Goal: Information Seeking & Learning: Learn about a topic

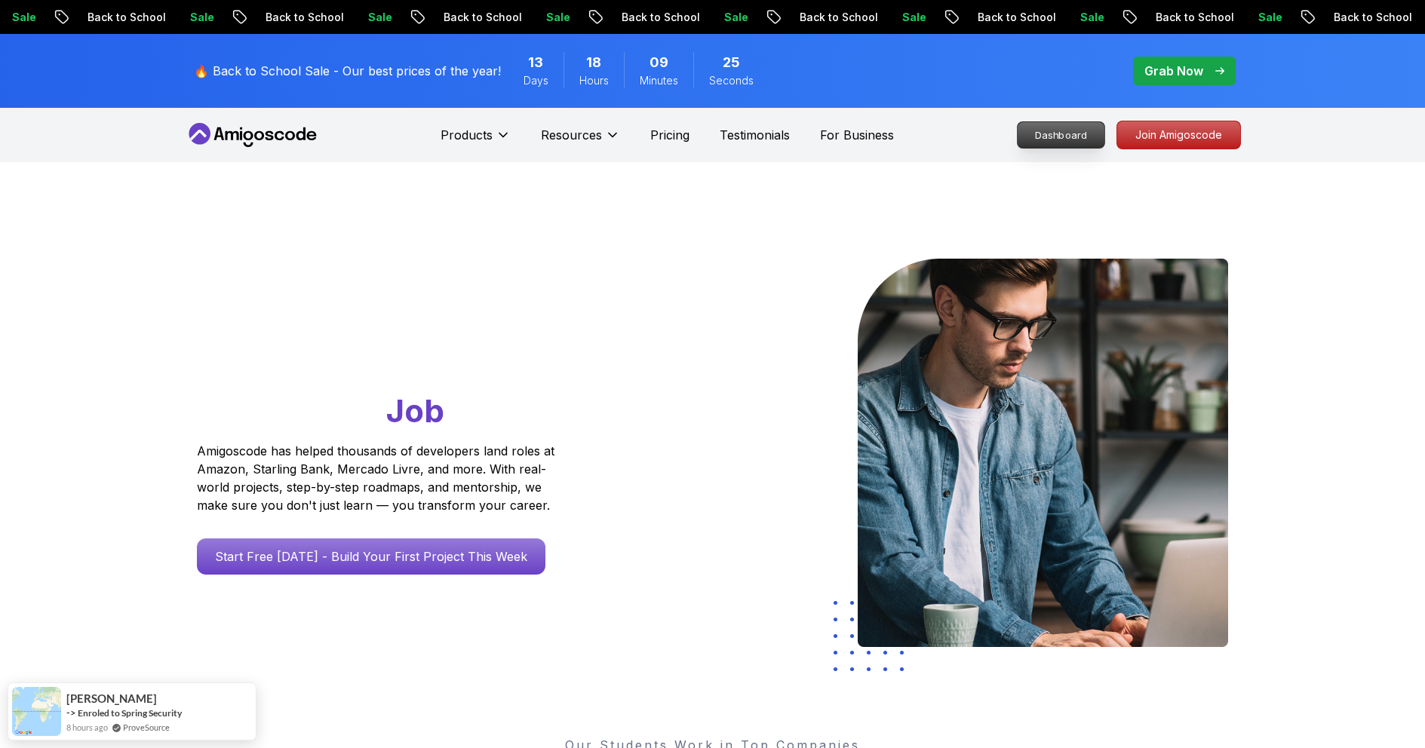
click at [1056, 132] on p "Dashboard" at bounding box center [1061, 135] width 87 height 26
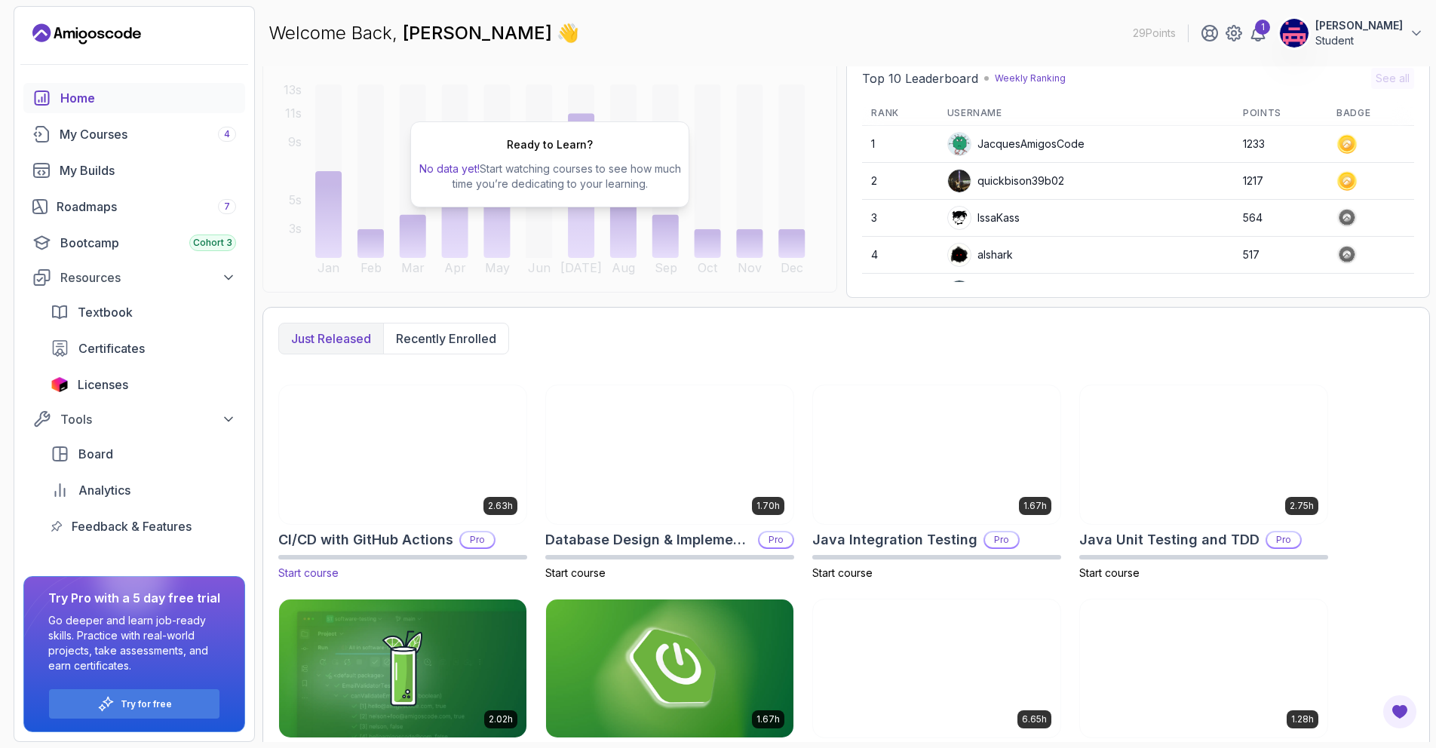
scroll to position [219, 0]
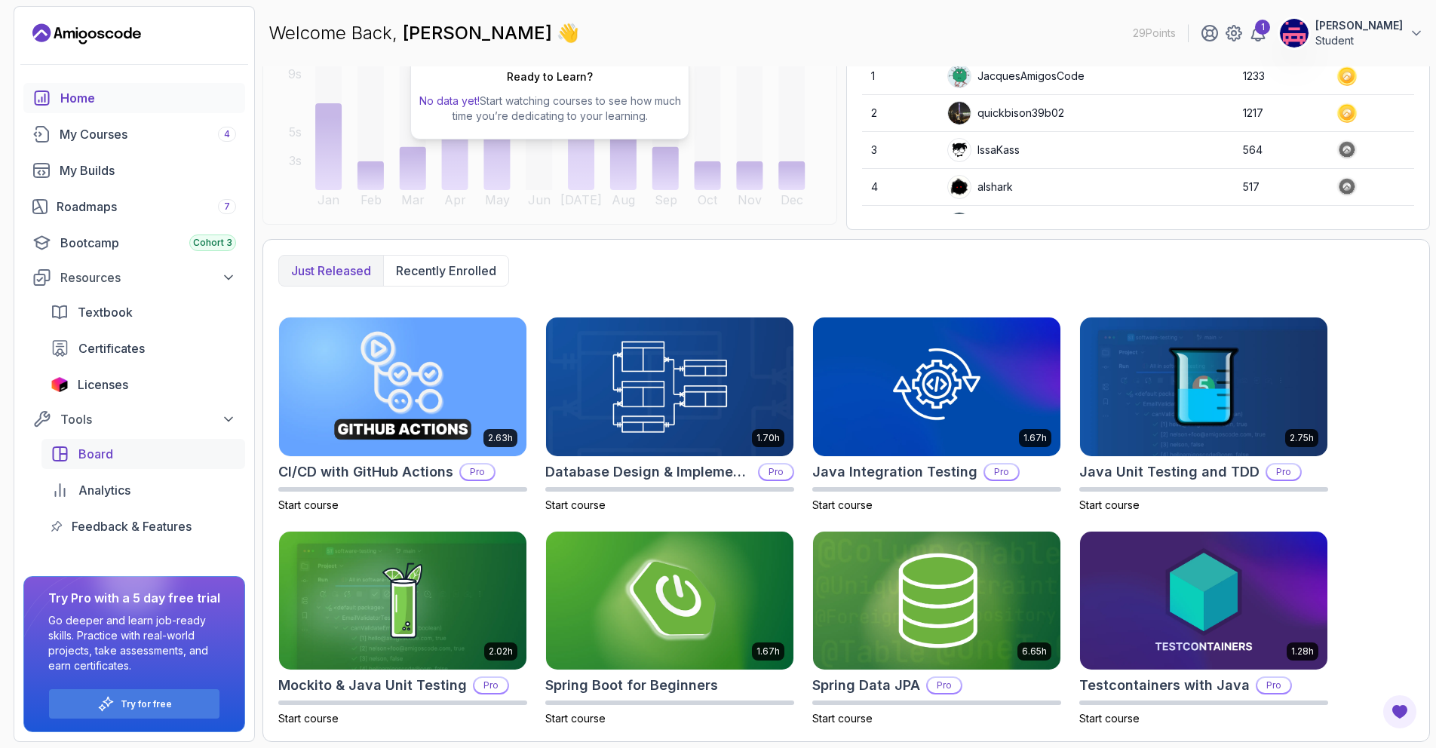
click at [124, 454] on div "Board" at bounding box center [157, 454] width 158 height 18
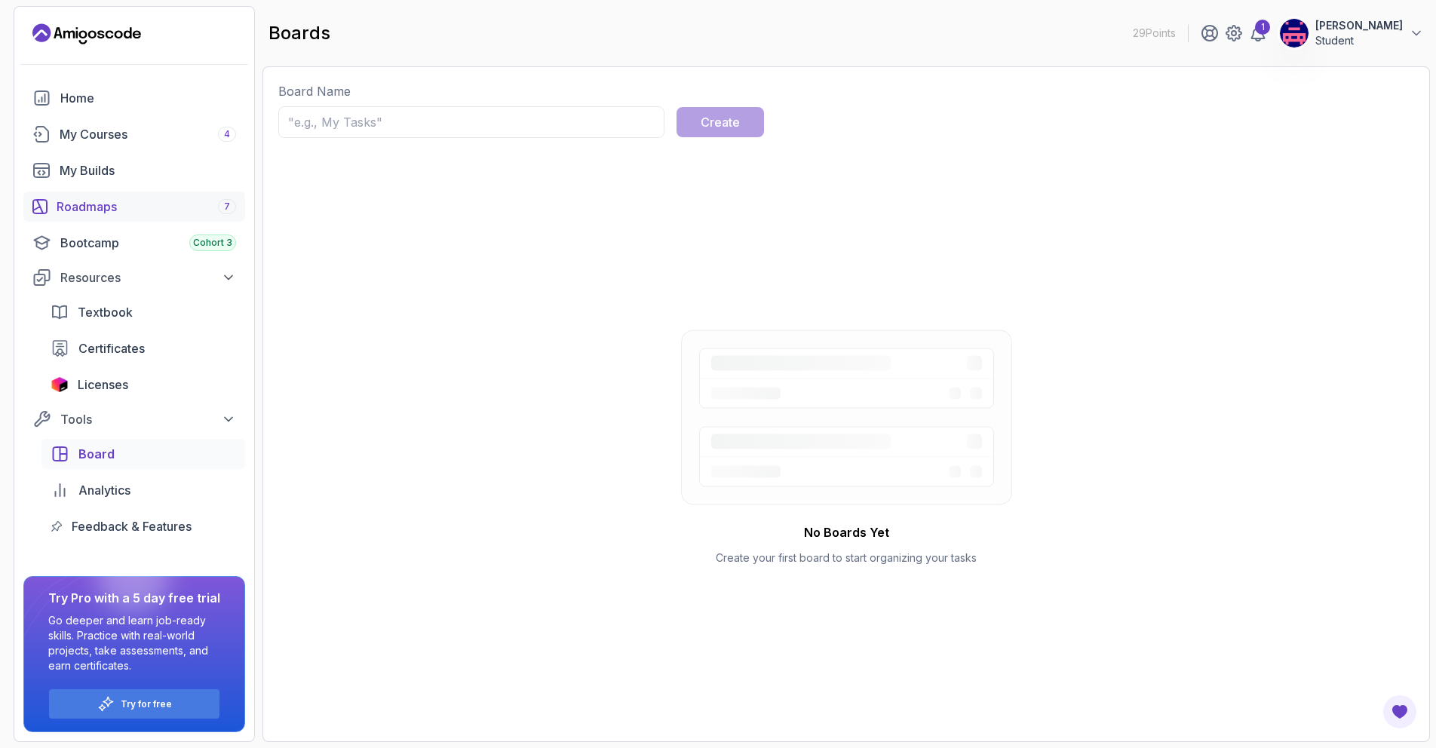
click at [122, 214] on div "Roadmaps 7" at bounding box center [147, 207] width 180 height 18
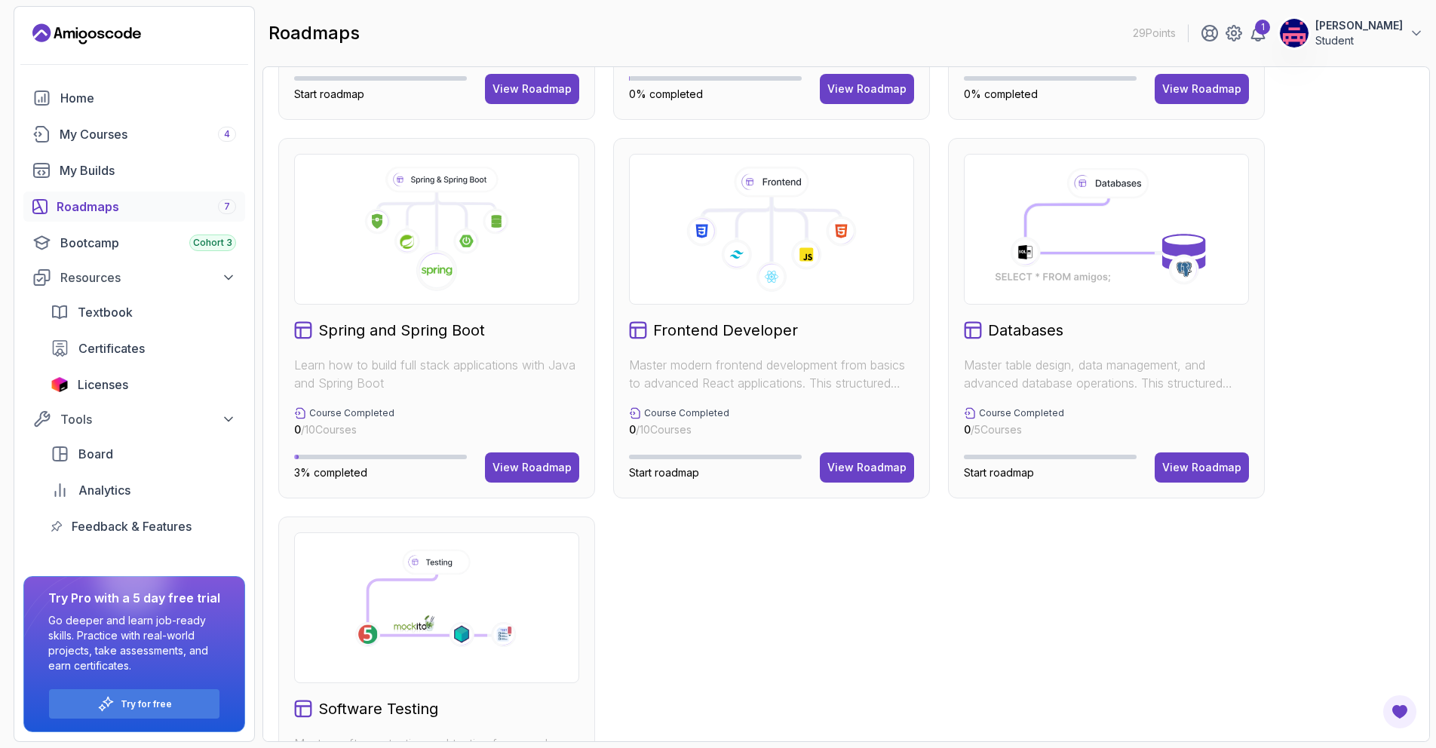
scroll to position [97, 0]
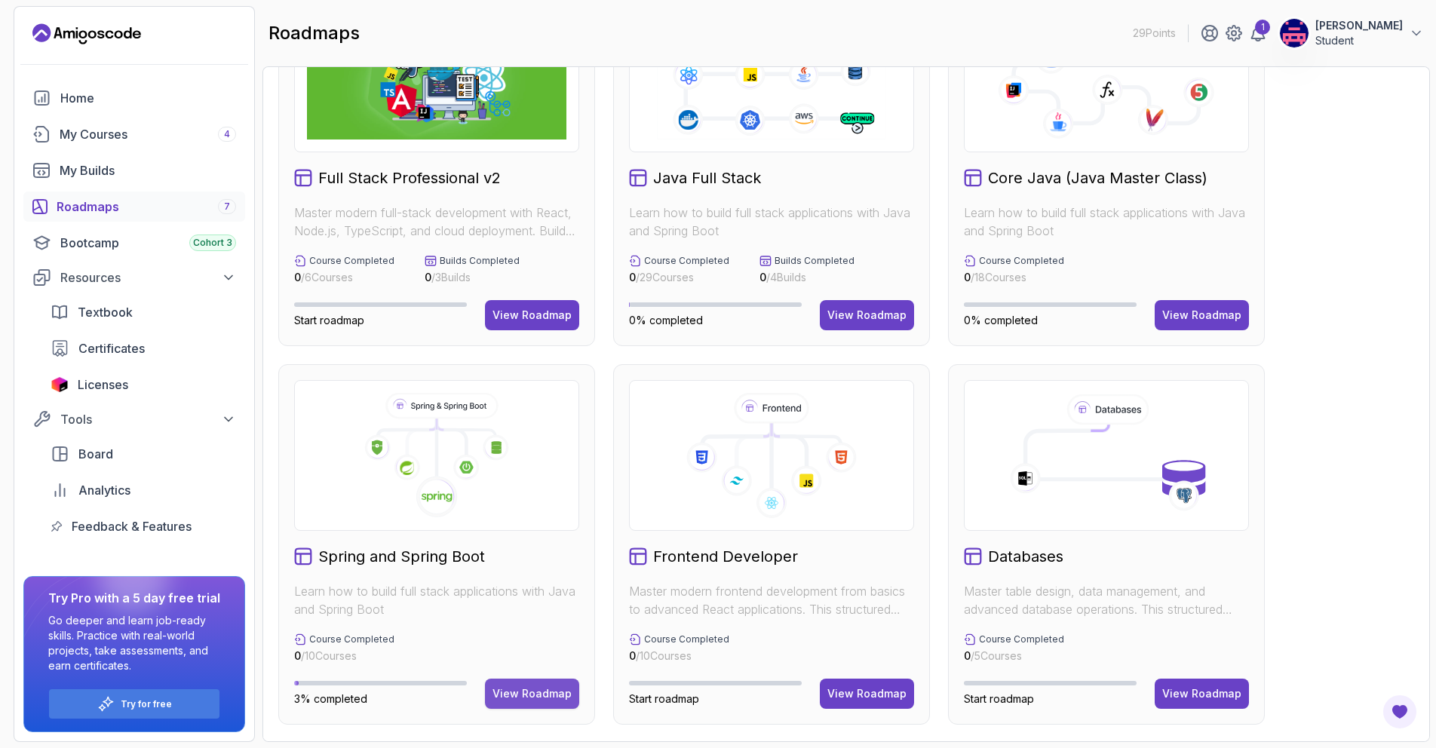
click at [550, 695] on div "View Roadmap" at bounding box center [532, 694] width 79 height 15
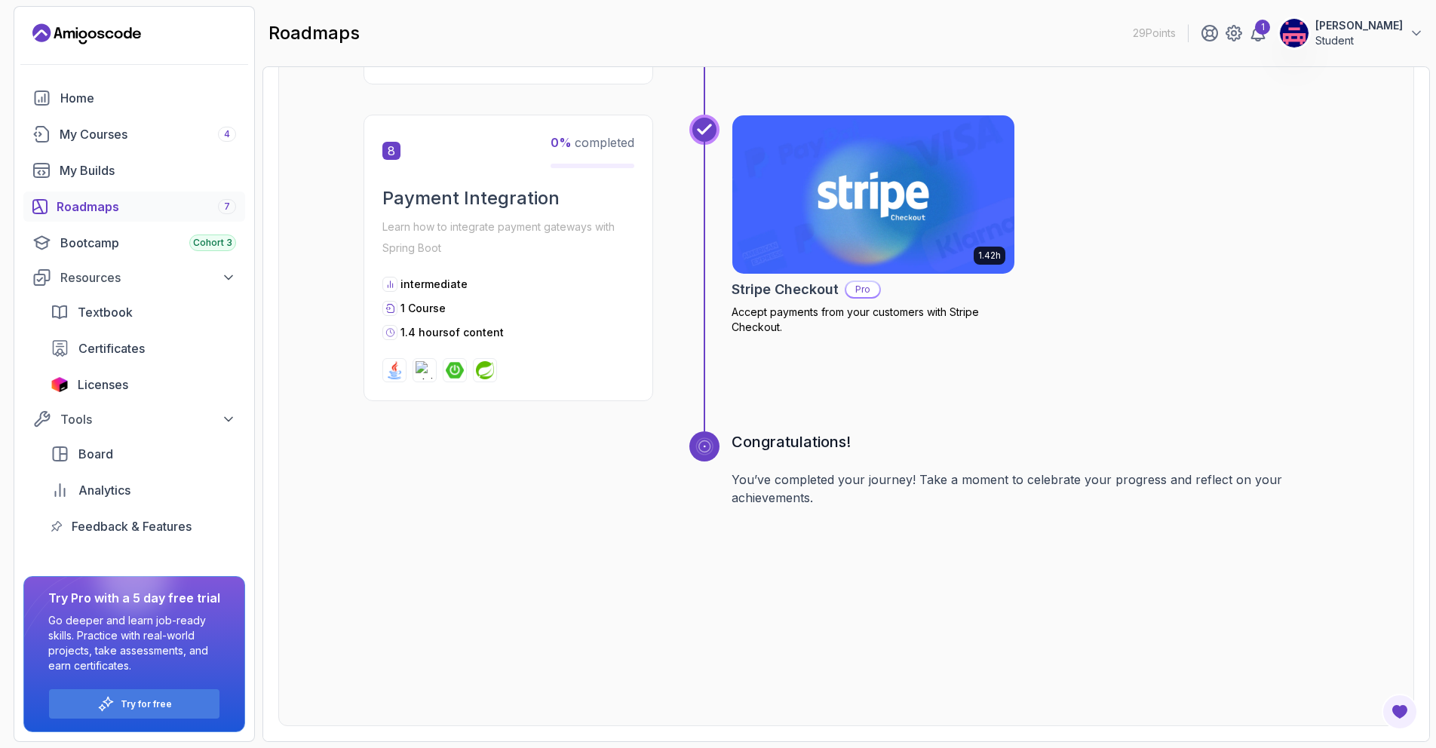
drag, startPoint x: 1172, startPoint y: 533, endPoint x: 1128, endPoint y: 633, distance: 109.5
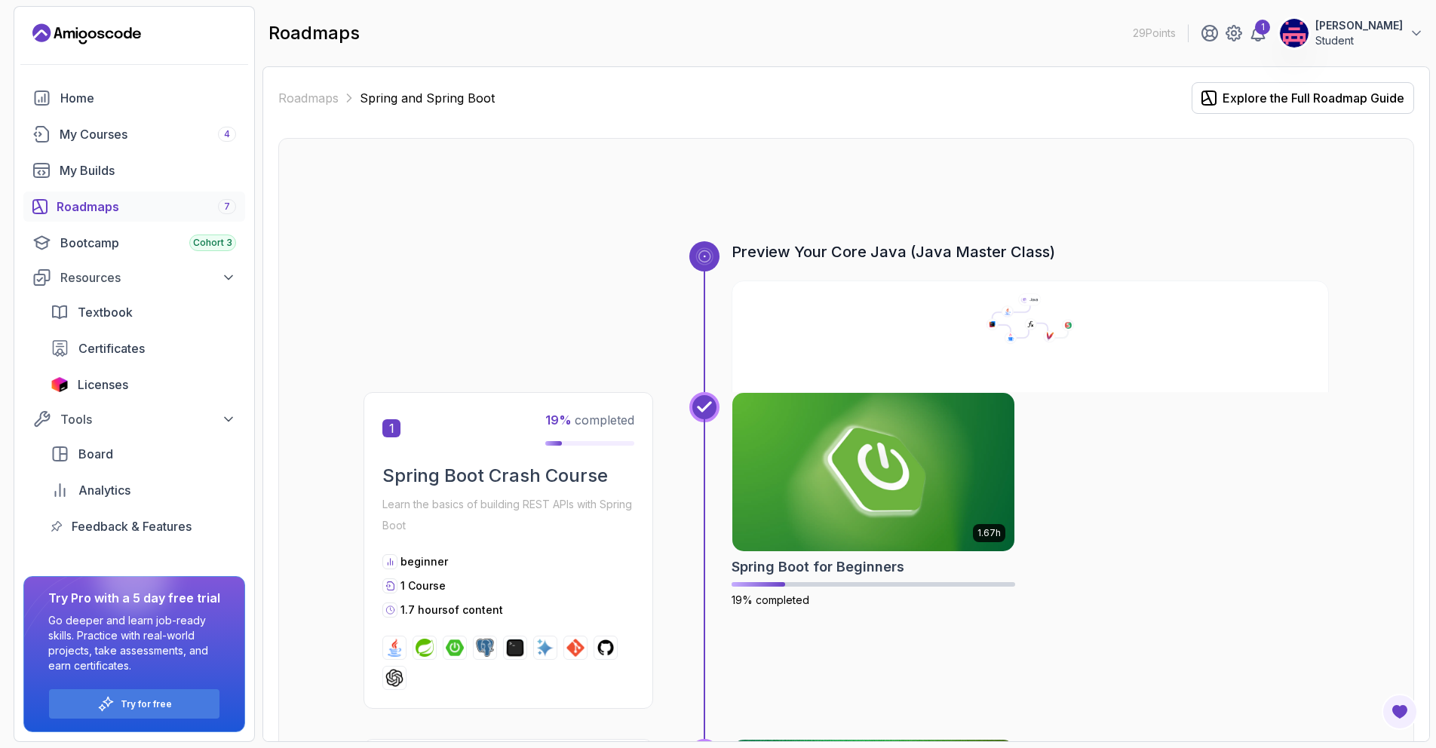
drag, startPoint x: 683, startPoint y: 486, endPoint x: 655, endPoint y: 261, distance: 226.5
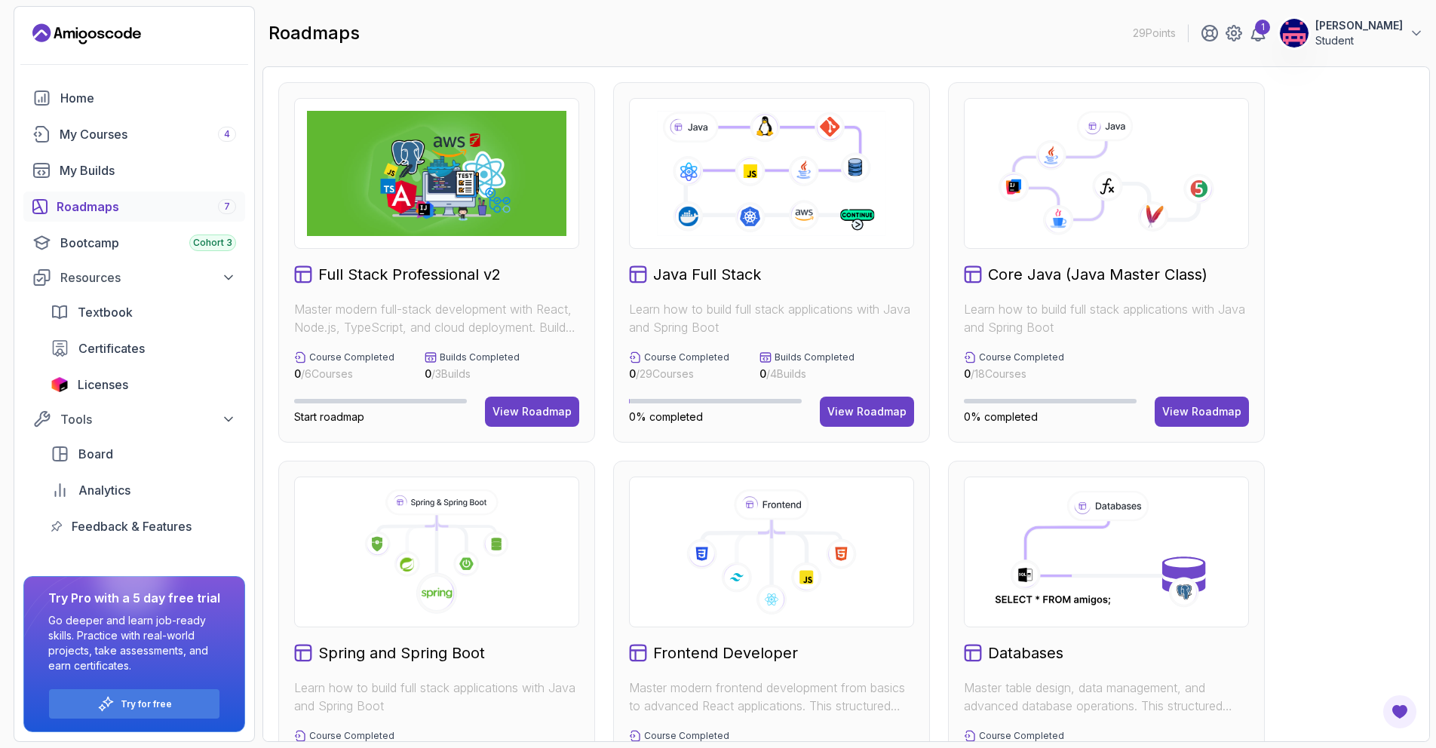
drag, startPoint x: 810, startPoint y: 197, endPoint x: 831, endPoint y: 278, distance: 83.4
click at [810, 197] on icon at bounding box center [771, 174] width 233 height 130
click at [865, 422] on button "View Roadmap" at bounding box center [867, 412] width 94 height 30
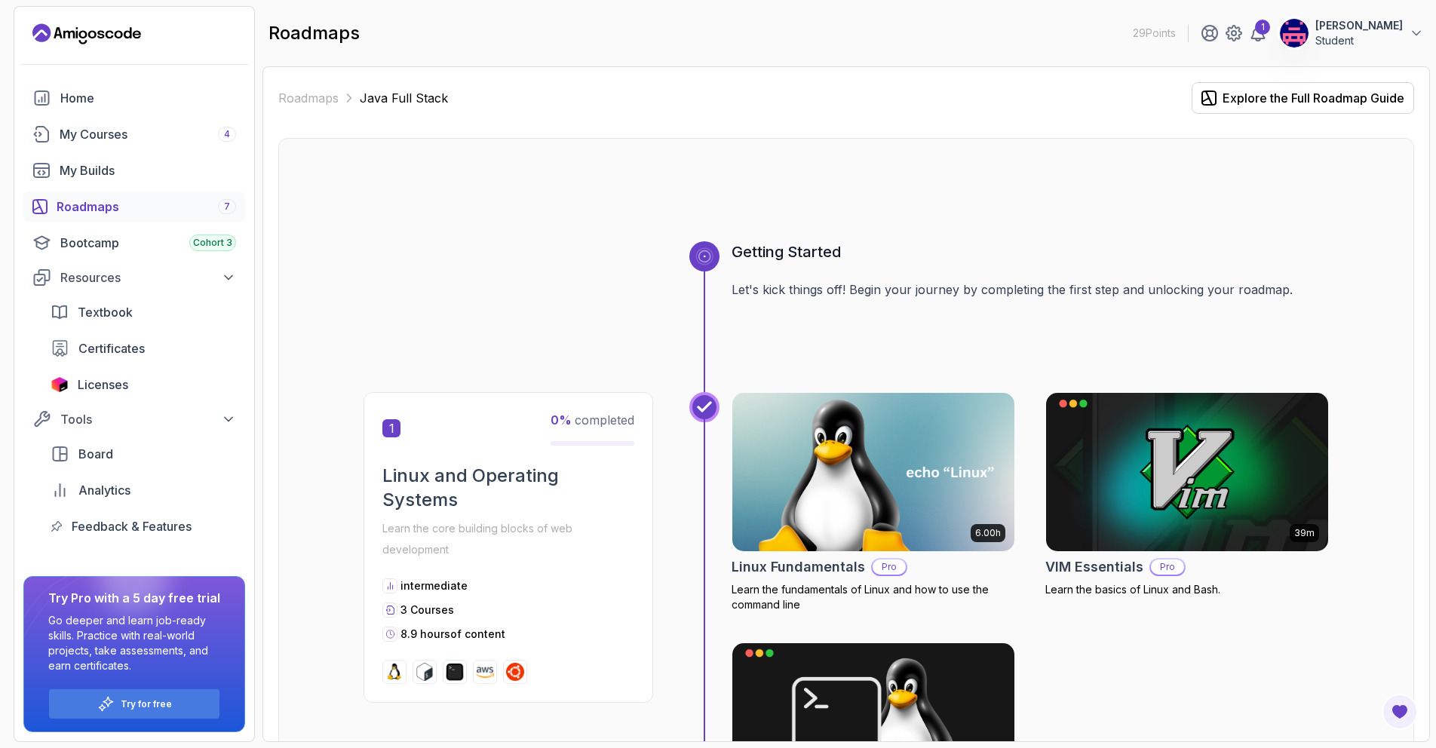
drag, startPoint x: 392, startPoint y: 411, endPoint x: 409, endPoint y: 190, distance: 221.7
drag, startPoint x: 1218, startPoint y: 414, endPoint x: 1229, endPoint y: 111, distance: 303.5
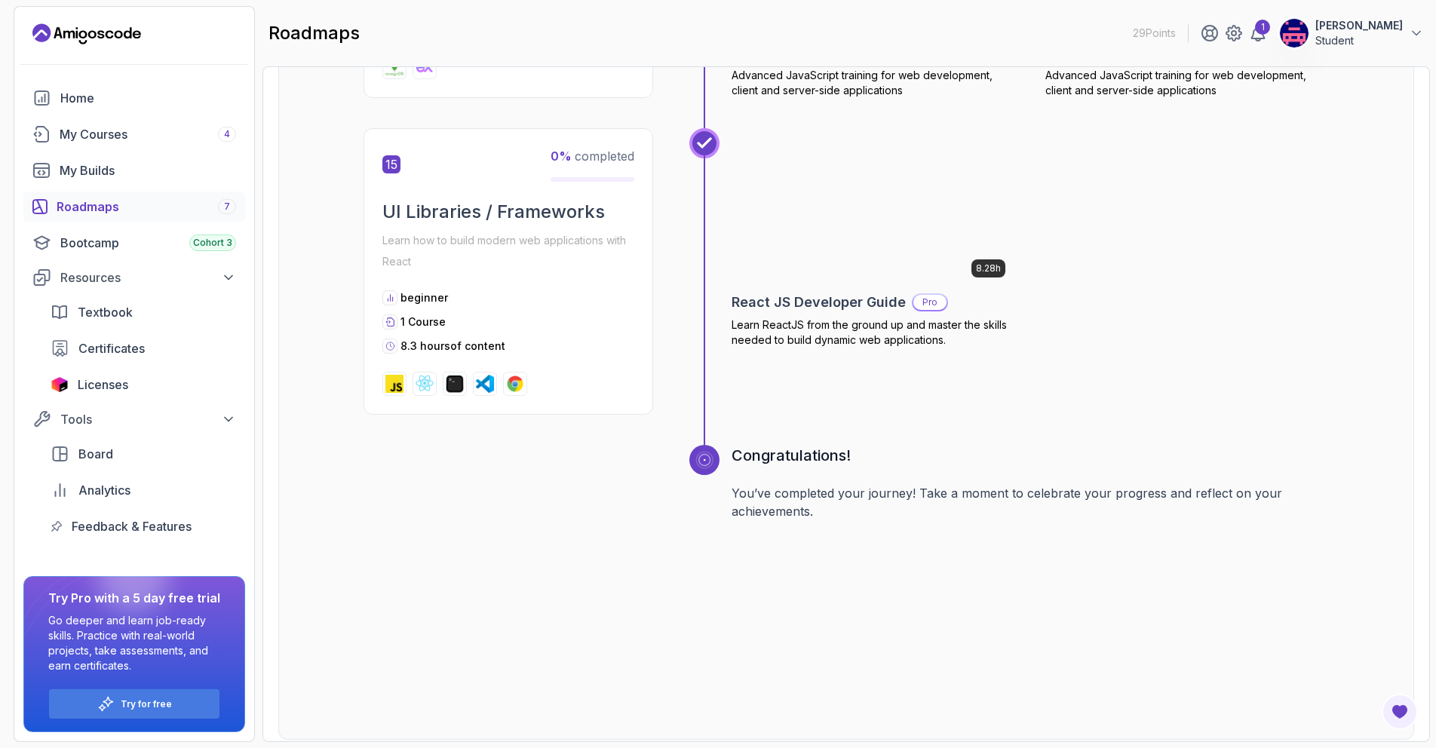
scroll to position [5822, 0]
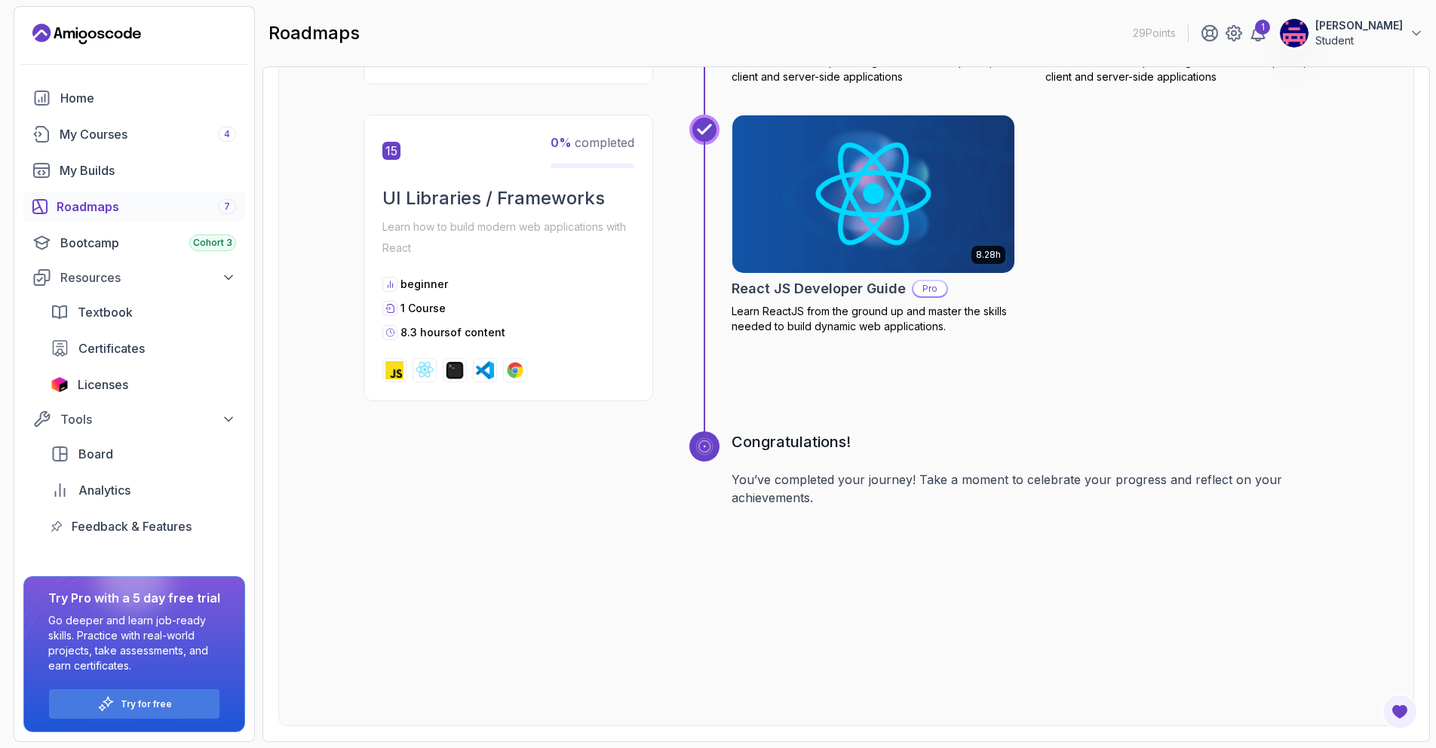
drag, startPoint x: 1067, startPoint y: 447, endPoint x: 1061, endPoint y: 453, distance: 9.1
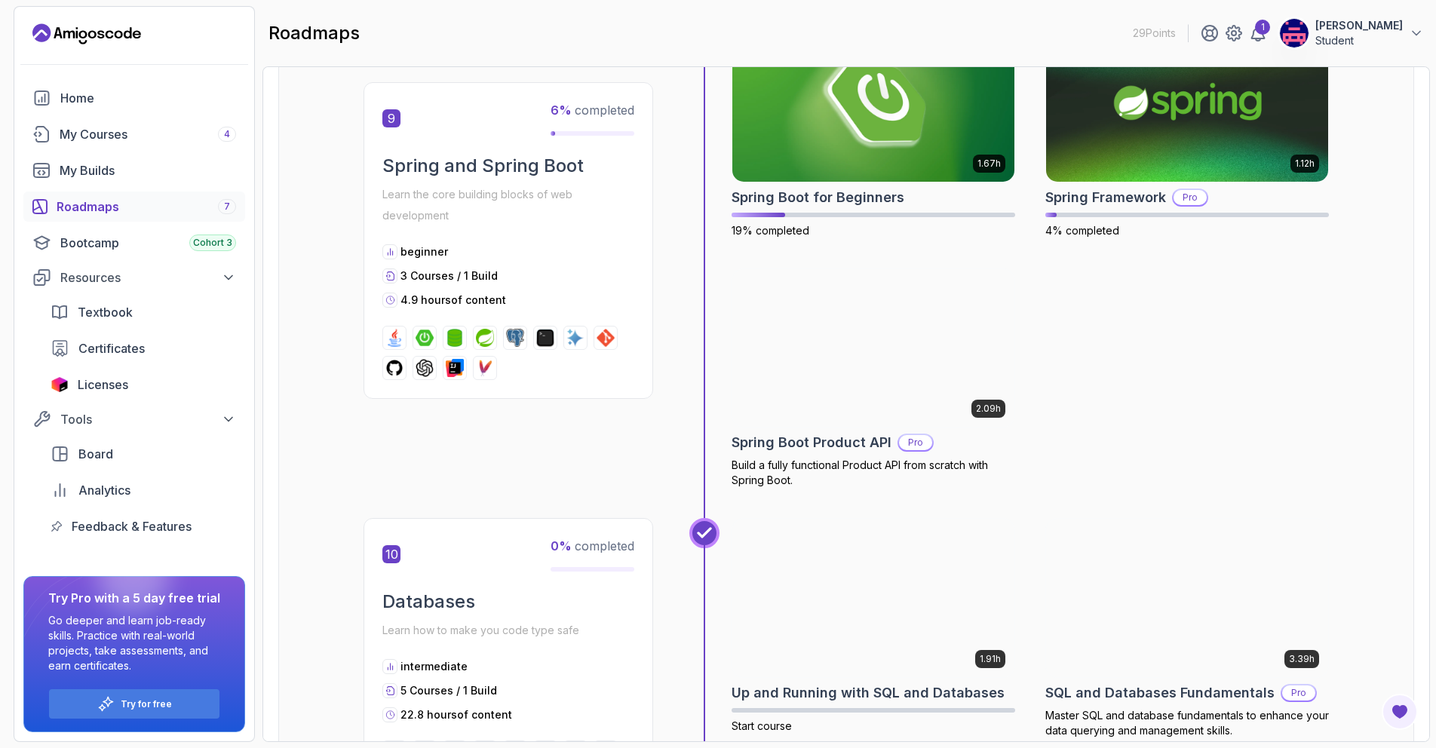
scroll to position [2653, 0]
